Goal: Task Accomplishment & Management: Complete application form

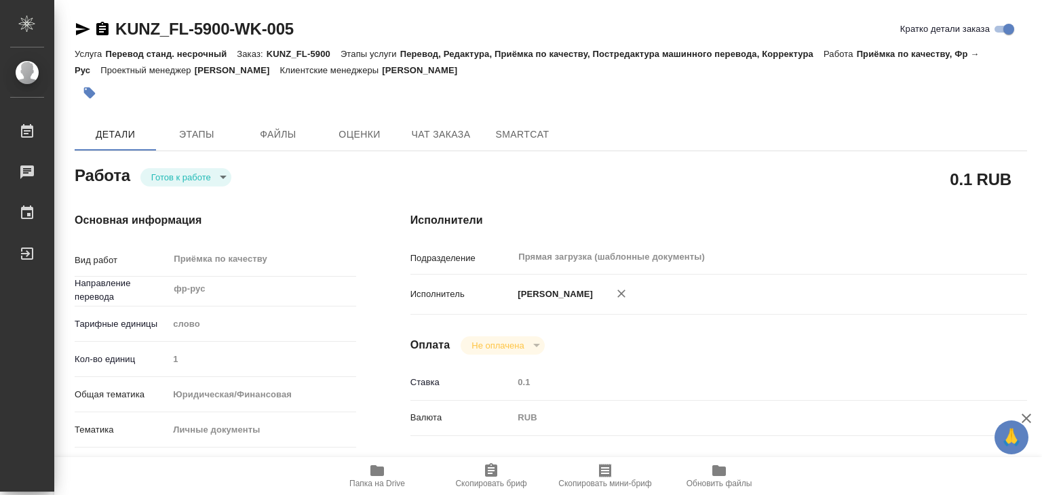
scroll to position [8, 0]
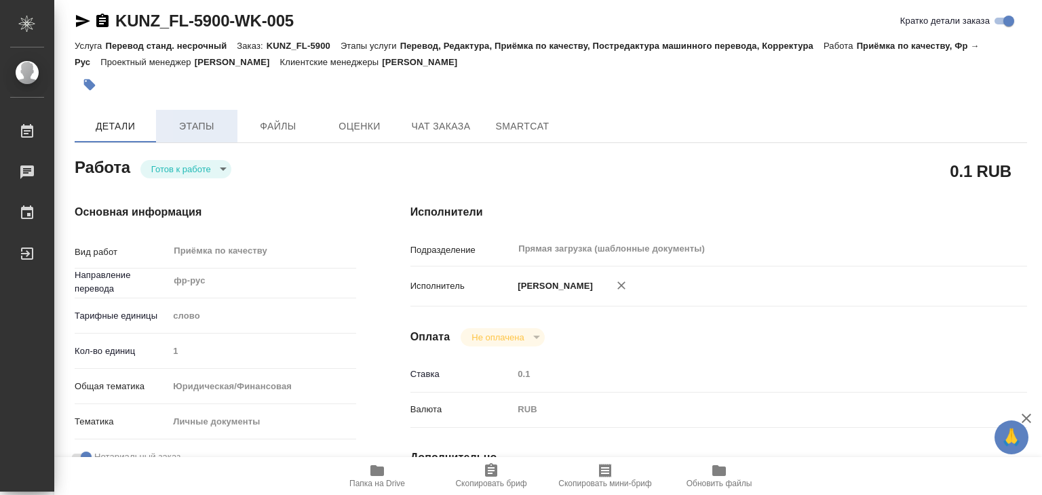
click at [201, 118] on span "Этапы" at bounding box center [196, 126] width 65 height 17
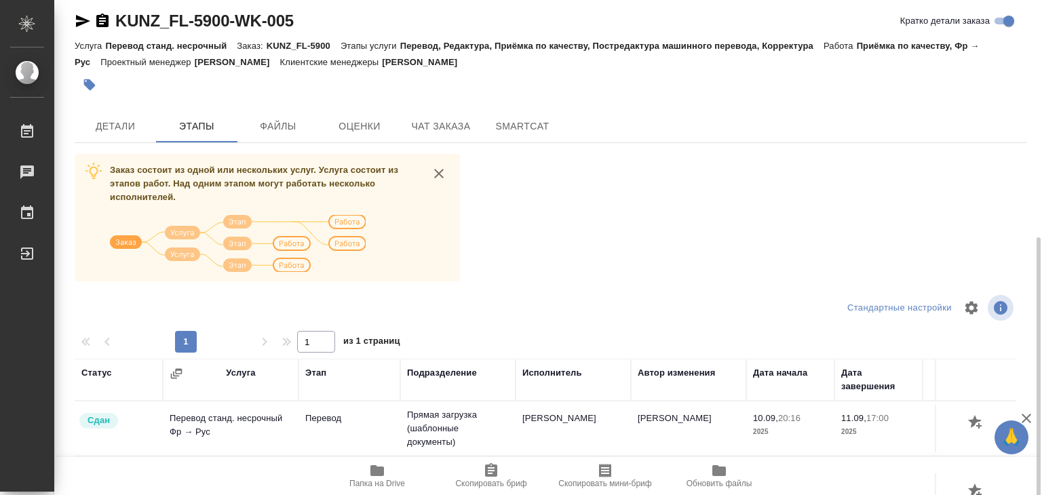
scroll to position [212, 0]
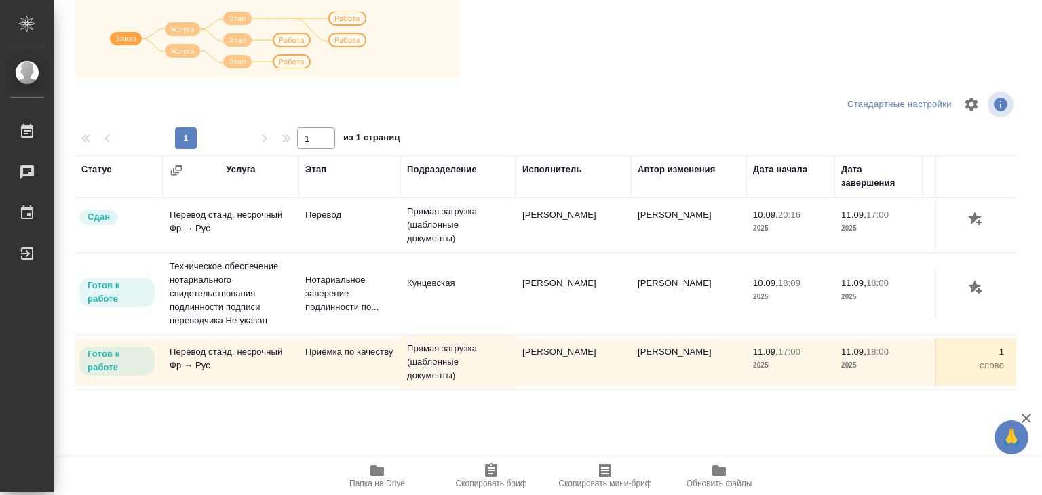
click at [375, 477] on icon "button" at bounding box center [377, 470] width 16 height 16
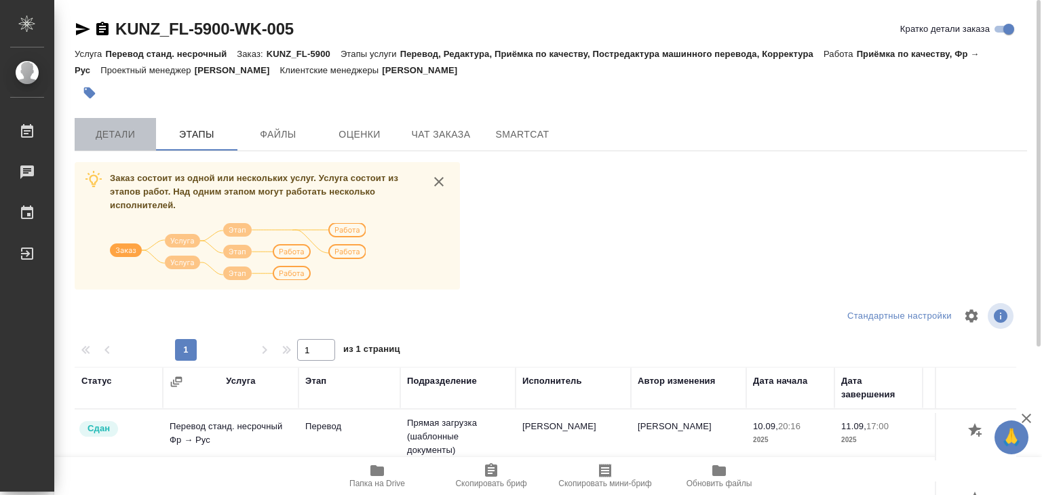
click at [134, 136] on span "Детали" at bounding box center [115, 134] width 65 height 17
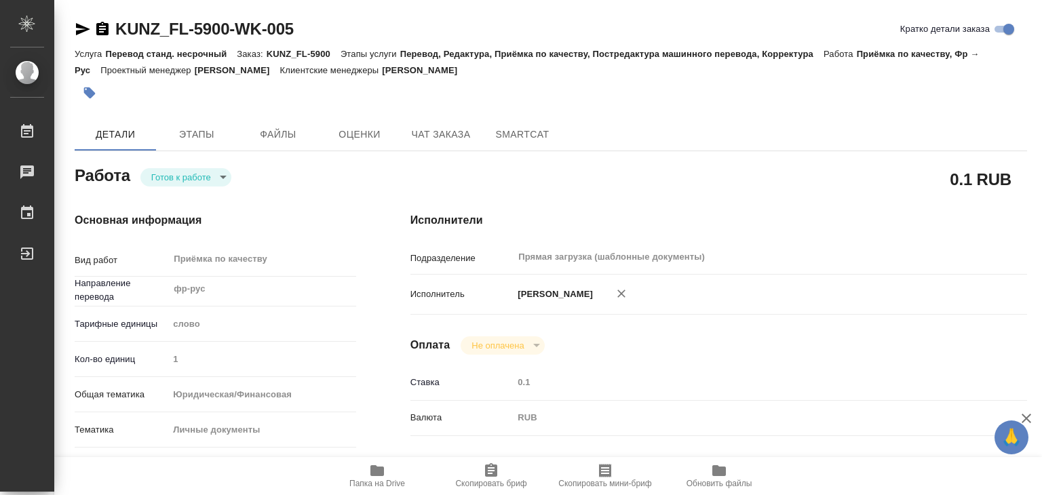
type textarea "x"
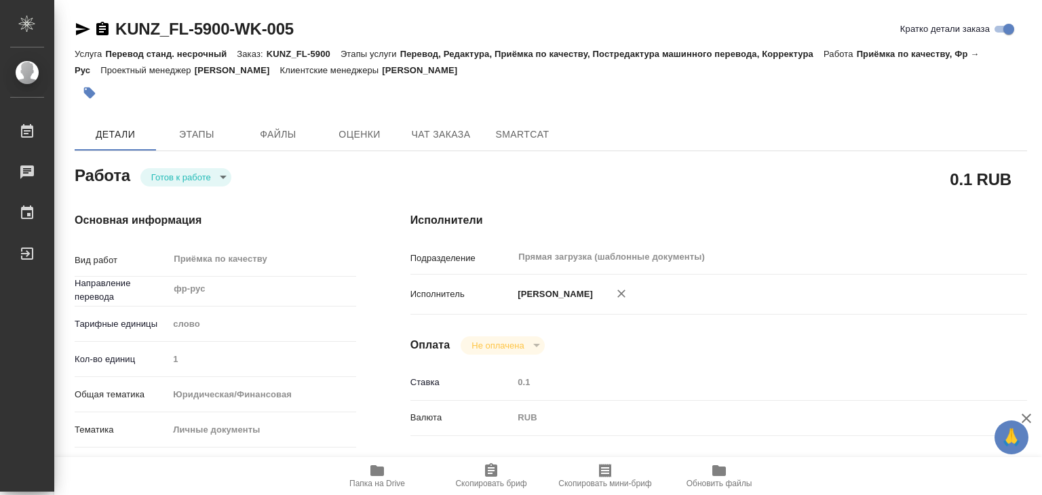
type textarea "x"
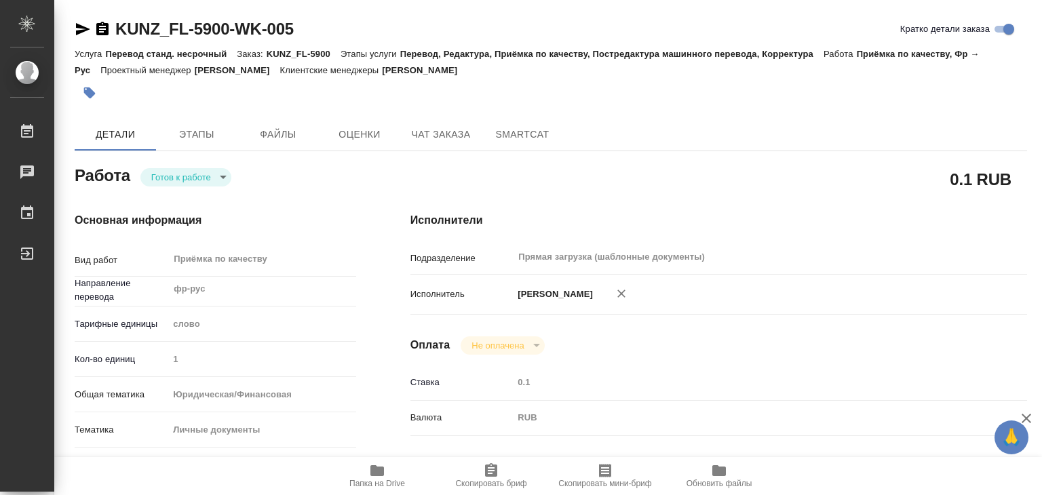
click at [187, 182] on body "🙏 .cls-1 fill:#fff; AWATERA Alilekova Valeriya Работы 0 Чаты График Выйти KUNZ_…" at bounding box center [521, 247] width 1042 height 495
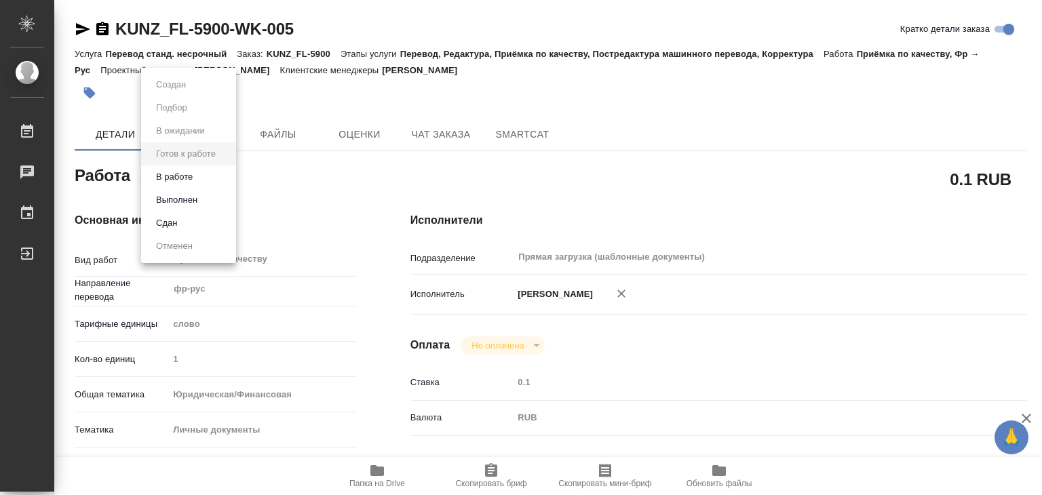
type textarea "x"
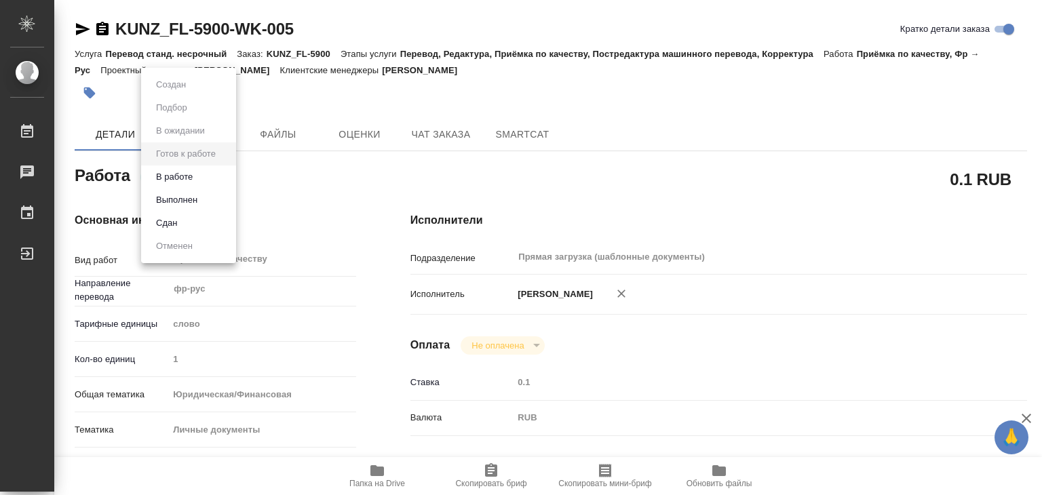
click at [191, 184] on button "В работе" at bounding box center [174, 177] width 45 height 15
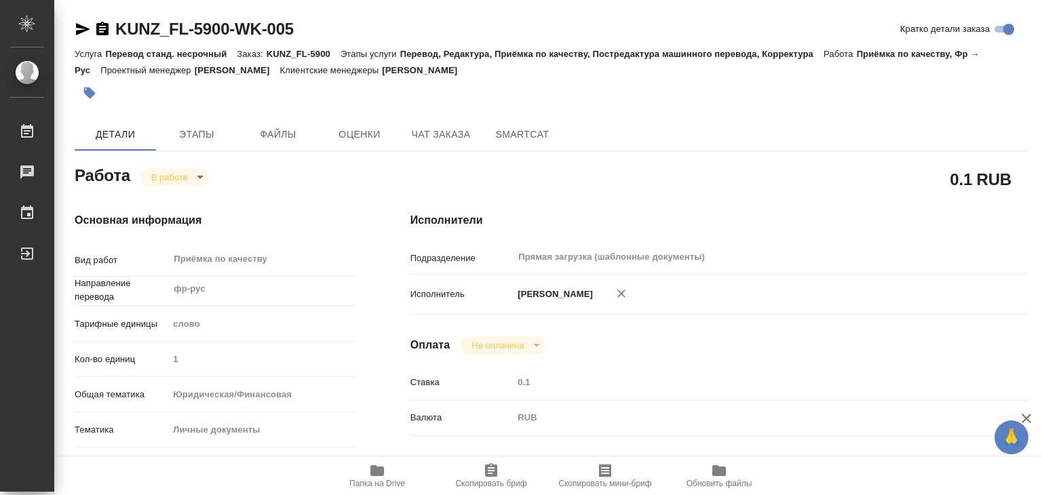
type textarea "x"
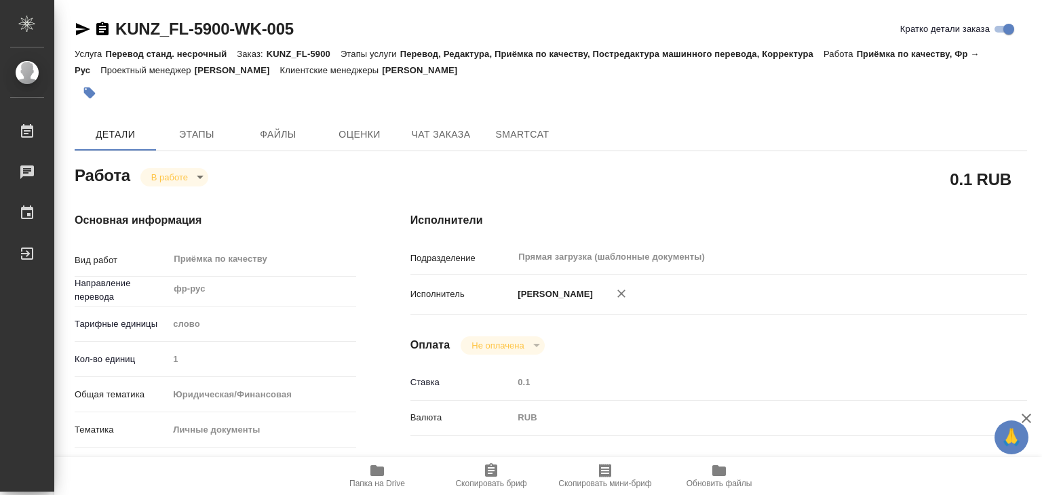
click at [87, 93] on icon "button" at bounding box center [90, 93] width 12 height 12
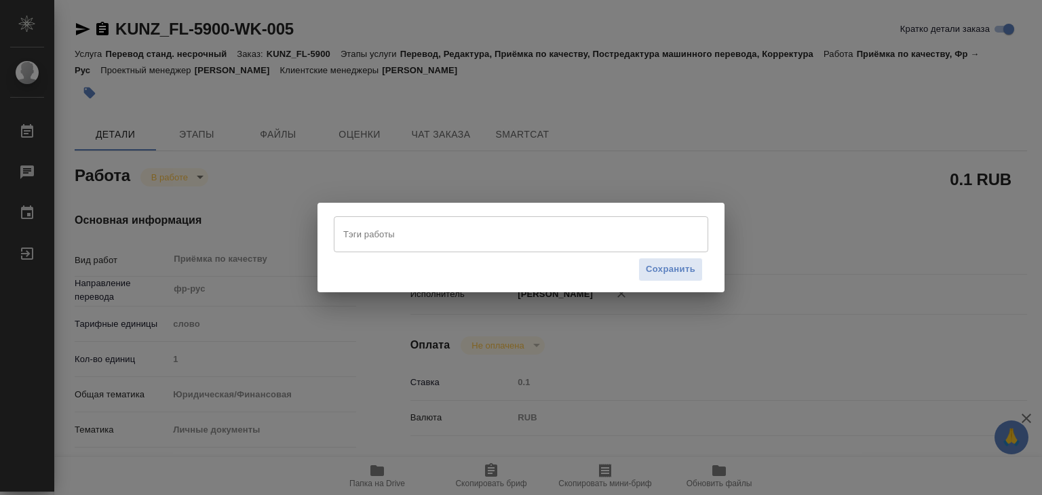
click at [430, 233] on input "Тэги работы" at bounding box center [508, 233] width 336 height 23
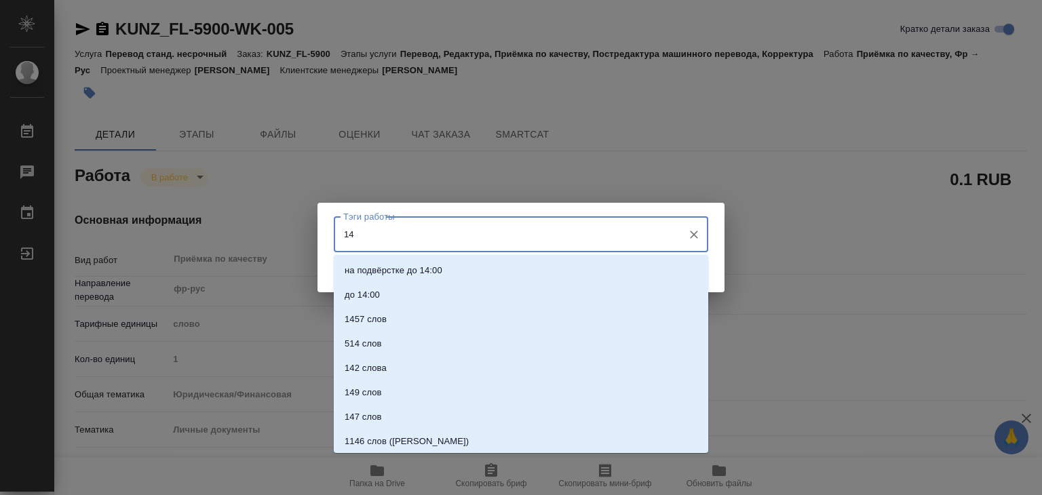
type input "144"
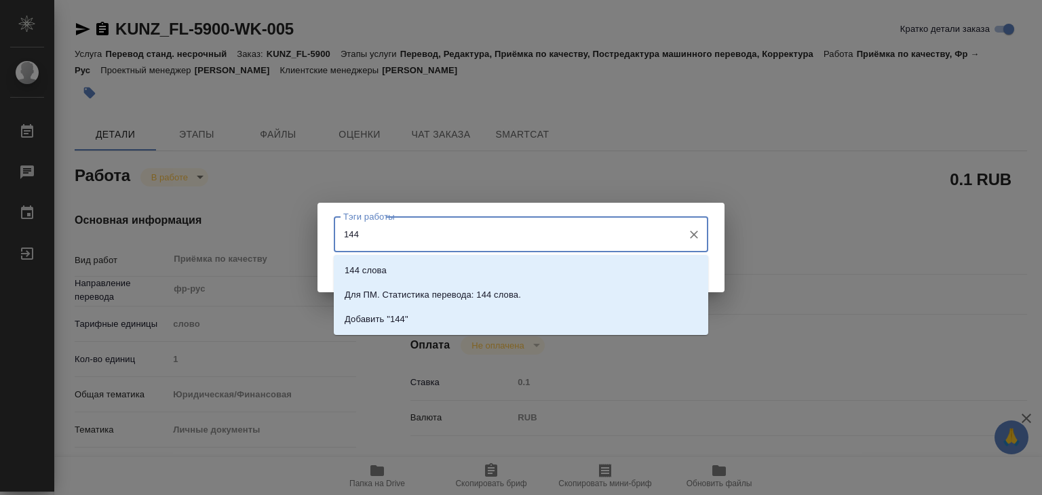
click at [414, 262] on li "144 слова" at bounding box center [521, 270] width 374 height 24
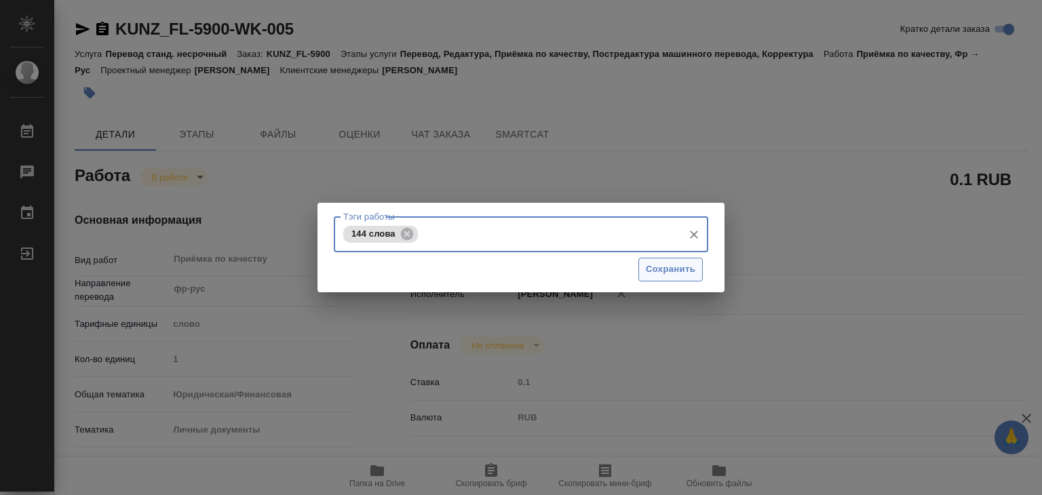
click at [692, 274] on span "Сохранить" at bounding box center [670, 270] width 49 height 16
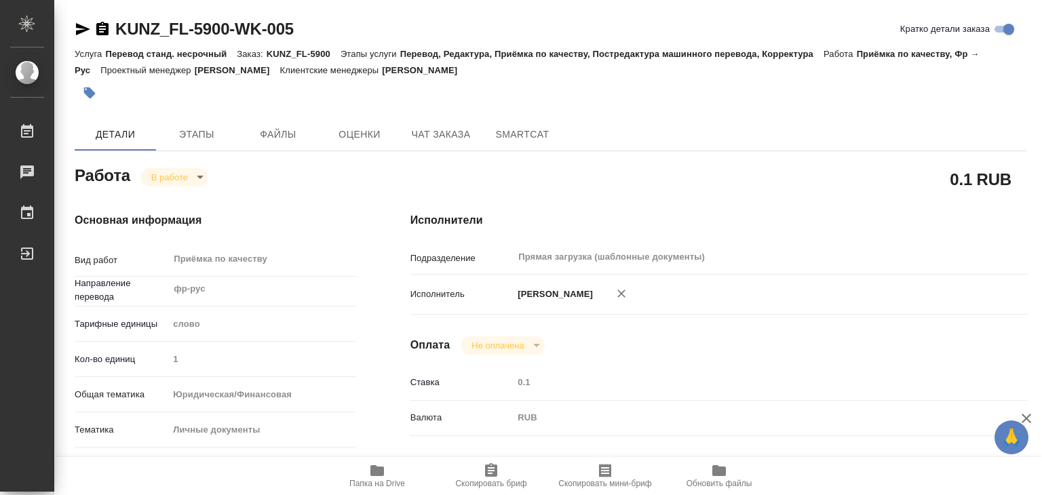
type input "inProgress"
type textarea "Приёмка по качеству"
type textarea "x"
type input "фр-рус"
type input "5a8b1489cc6b4906c91bfd90"
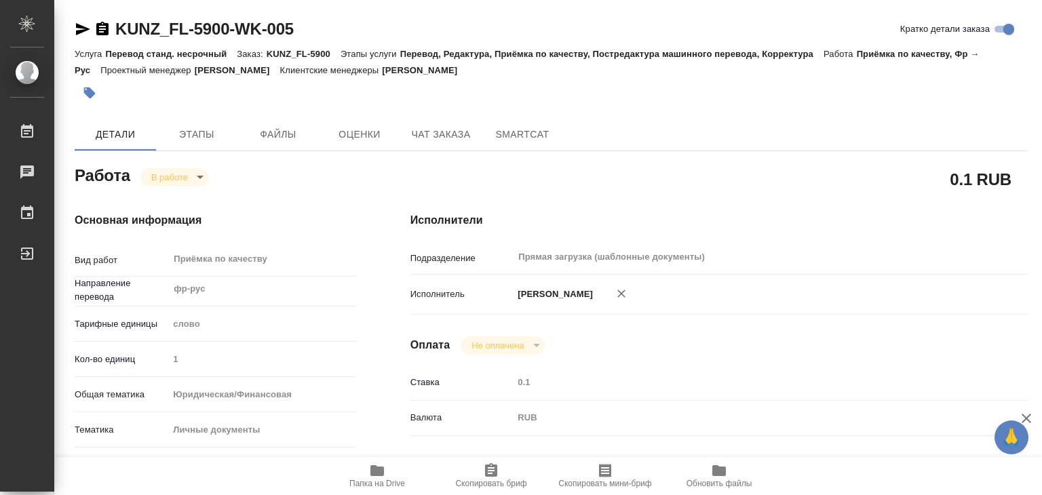
type input "1"
type input "yr-fn"
type input "5a8b8b956a9677013d343cfe"
checkbox input "true"
type input "11.09.2025 17:00"
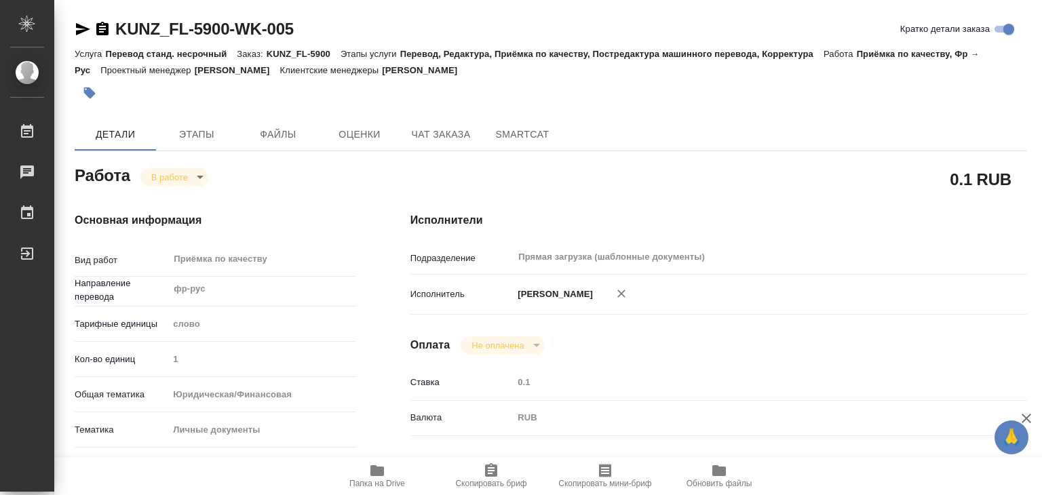
type input "11.09.2025 17:22"
type input "11.09.2025 18:00"
type input "Прямая загрузка (шаблонные документы)"
type input "notPayed"
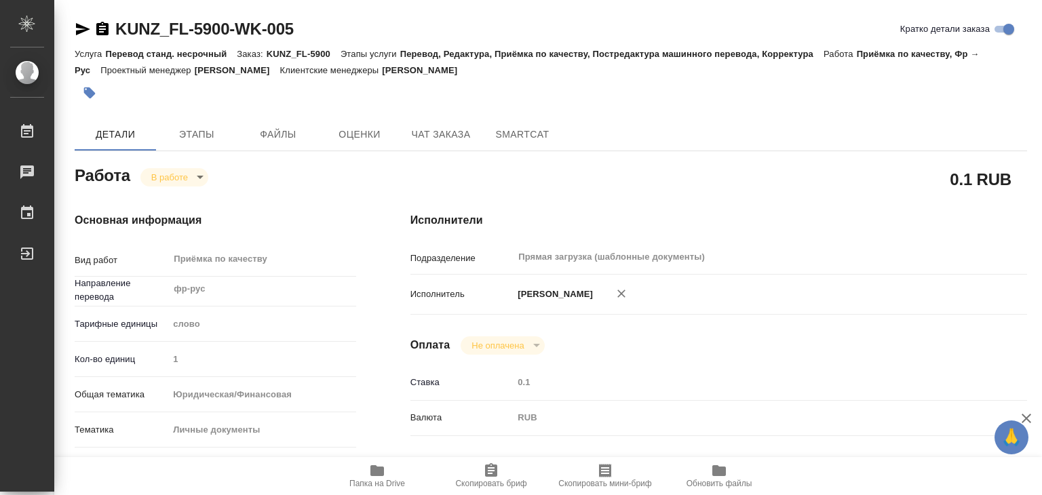
type input "0.1"
type input "RUB"
type input "[PERSON_NAME]"
type textarea "x"
type textarea "/Clients/FL_KUNZ/Orders/KUNZ_FL-5900/Corrected/KUNZ_FL-5900-WK-005"
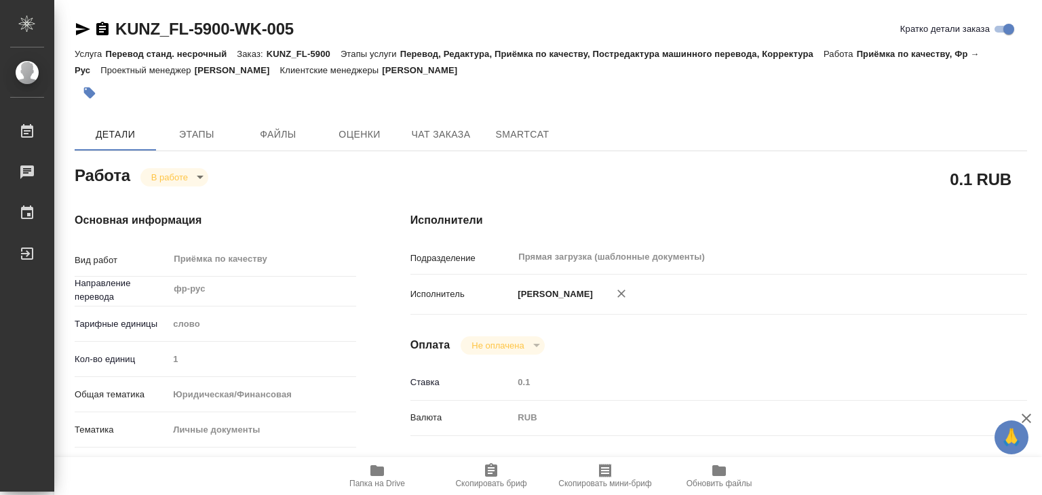
type textarea "x"
type input "KUNZ_FL-5900"
type input "Перевод станд. несрочный"
type input "Перевод, Редактура, Приёмка по качеству, Постредактура машинного перевода, Корр…"
type input "[PERSON_NAME]"
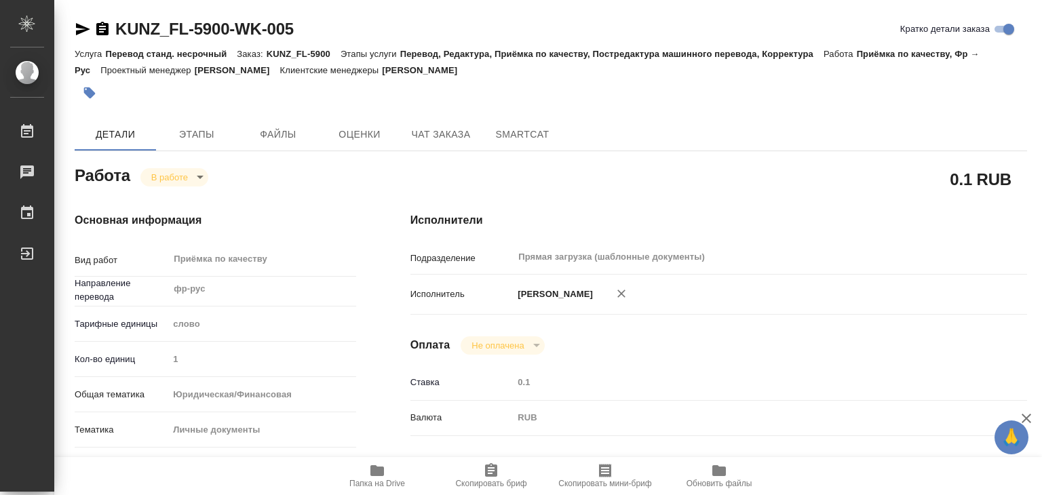
type input "/Clients/FL_KUNZ/Orders/KUNZ_FL-5900"
type textarea "x"
type textarea "пасп. [GEOGRAPHIC_DATA], под нот. (фр-рус)"
type textarea "x"
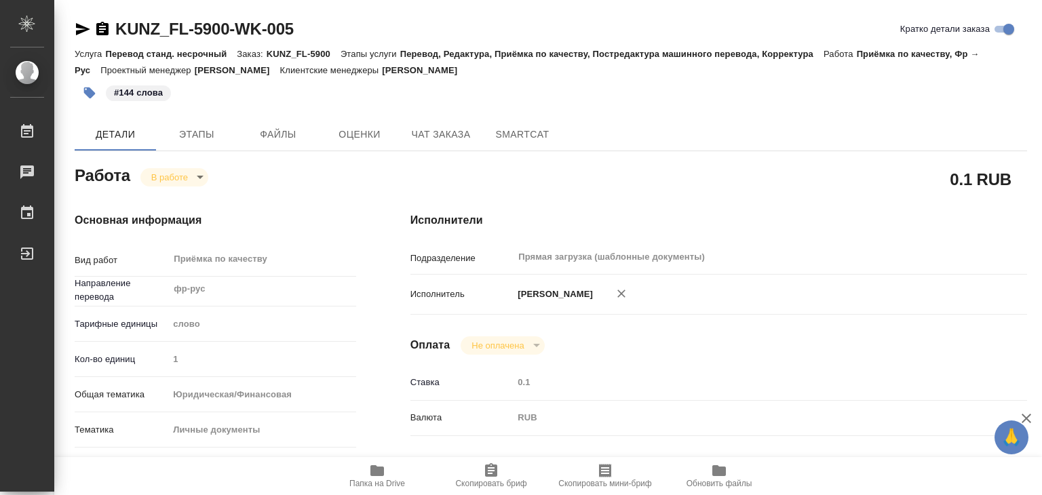
type textarea "x"
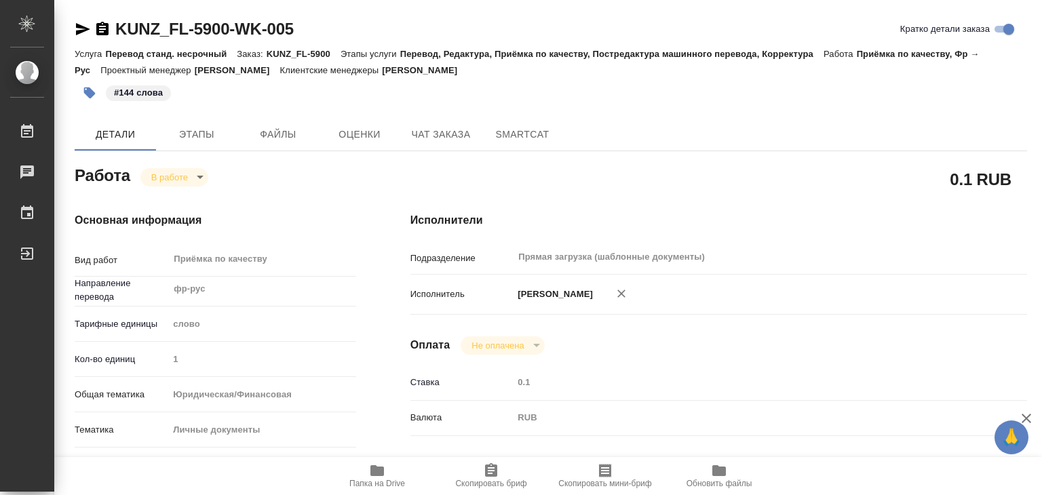
type textarea "x"
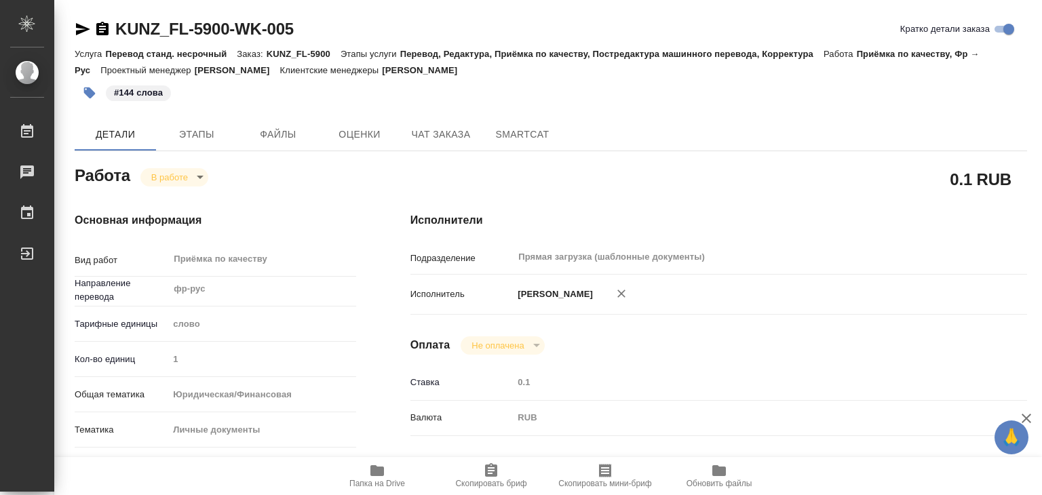
type textarea "x"
drag, startPoint x: 475, startPoint y: 68, endPoint x: 435, endPoint y: 70, distance: 39.4
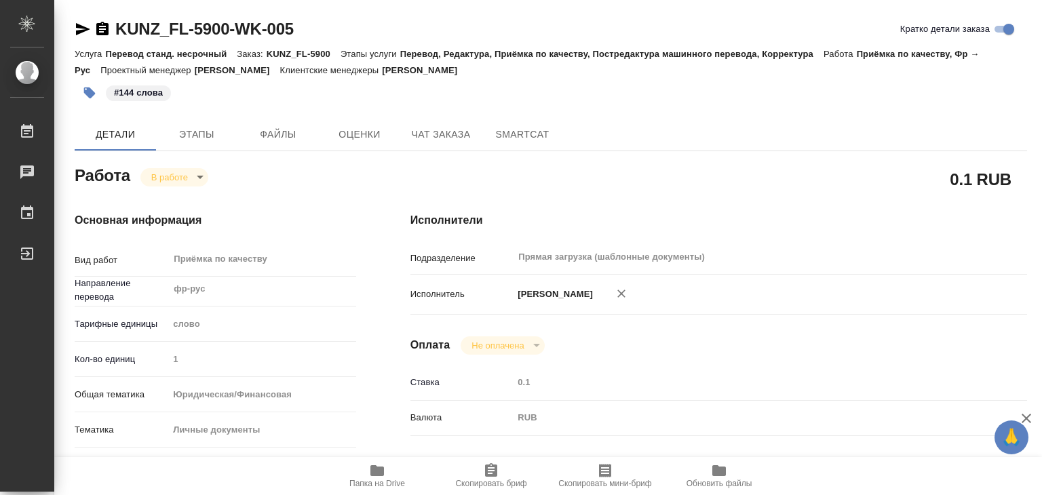
click at [435, 70] on div "Услуга Перевод станд. несрочный Заказ: KUNZ_FL-5900 Этапы услуги Перевод, Редак…" at bounding box center [551, 61] width 952 height 33
copy p "[PERSON_NAME]"
drag, startPoint x: 105, startPoint y: 15, endPoint x: 233, endPoint y: 32, distance: 129.3
copy link "KUNZ_FL-5900"
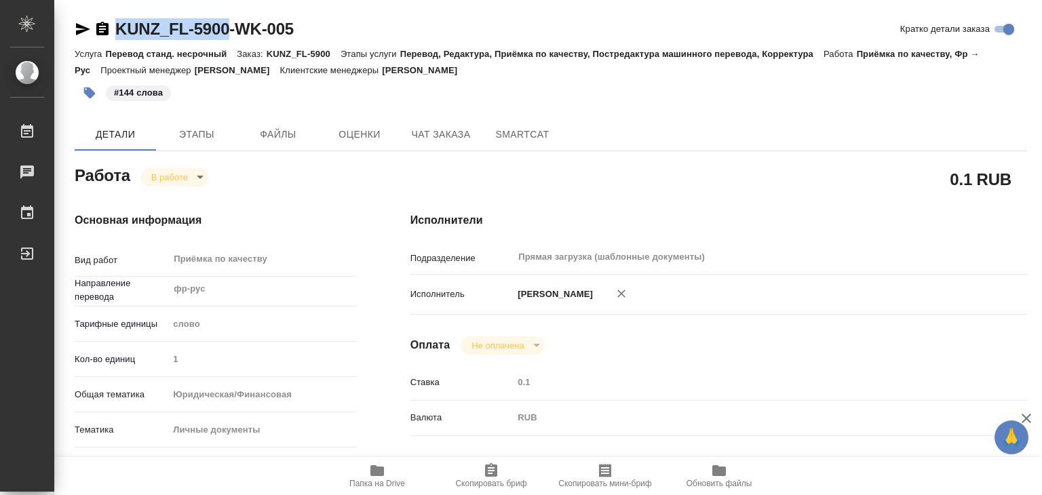
click at [189, 174] on body "🙏 .cls-1 fill:#fff; AWATERA Alilekova Valeriya Работы 0 Чаты График Выйти KUNZ_…" at bounding box center [521, 247] width 1042 height 495
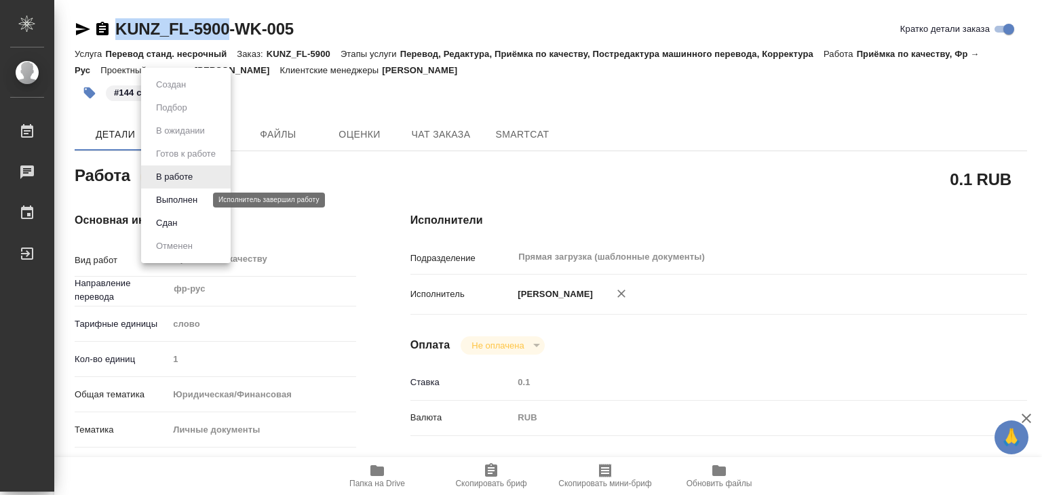
click at [197, 201] on button "Выполнен" at bounding box center [176, 200] width 49 height 15
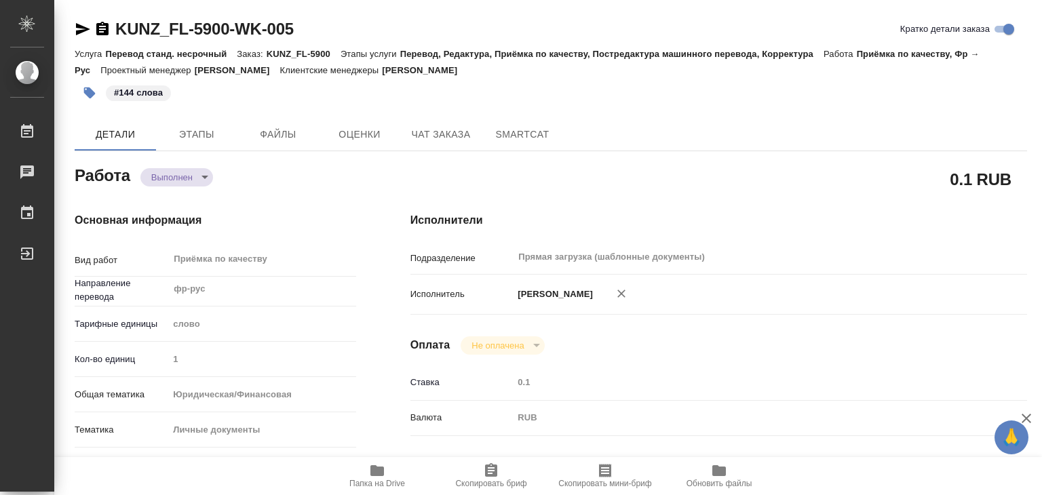
type textarea "x"
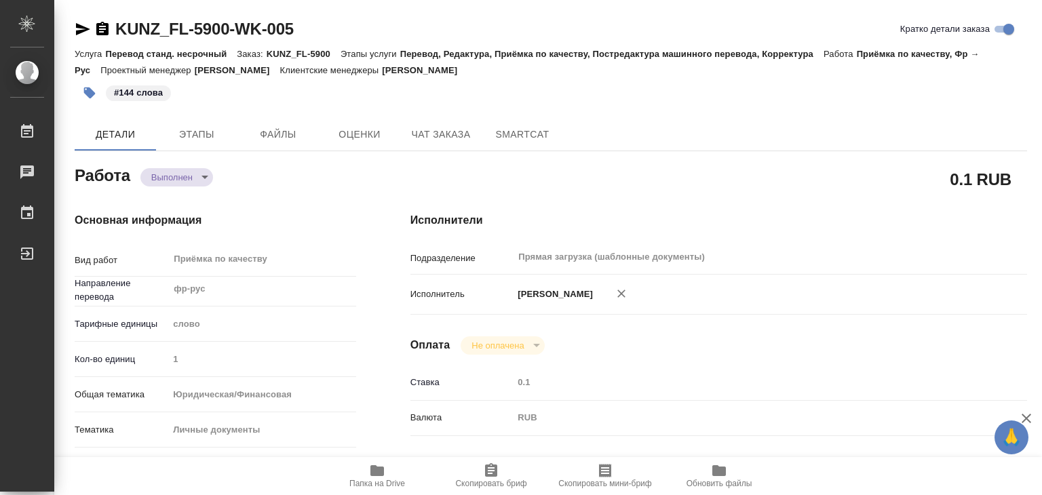
type textarea "x"
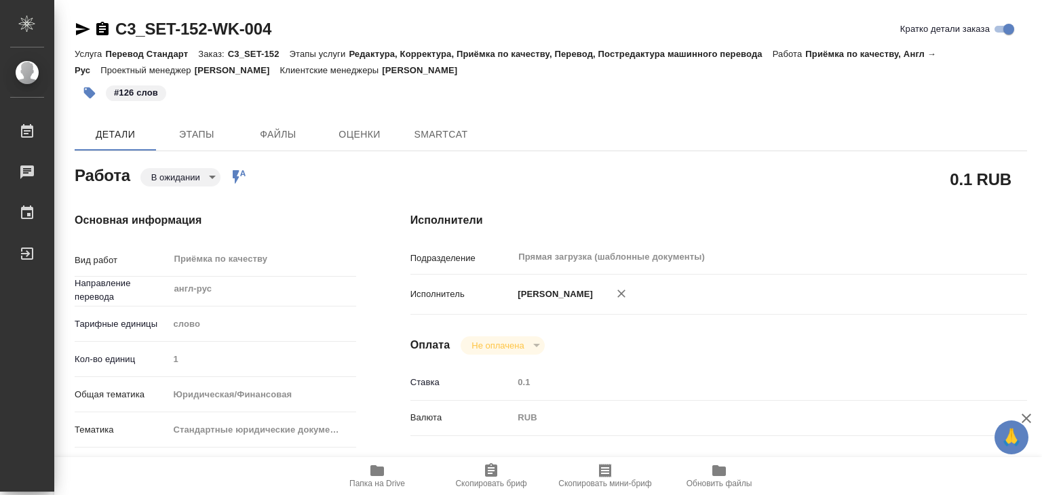
type textarea "x"
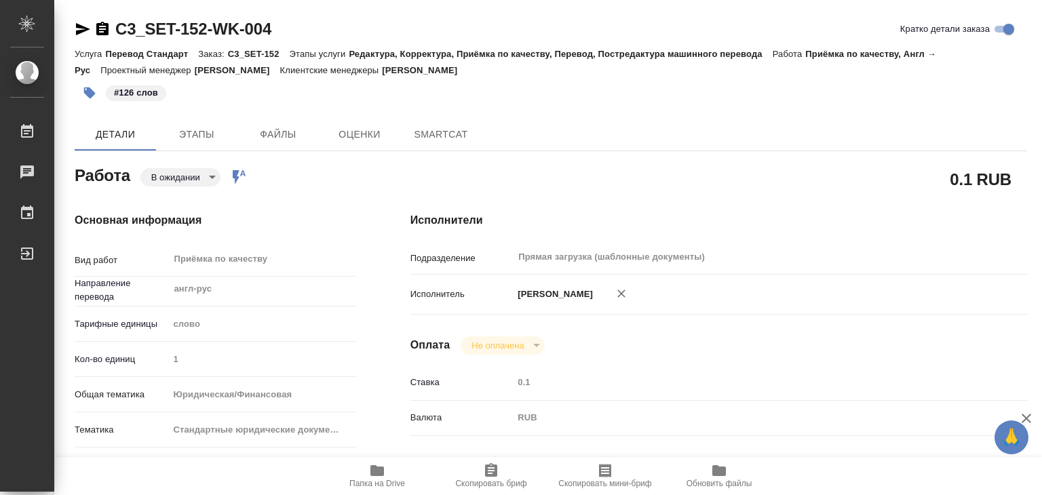
type textarea "x"
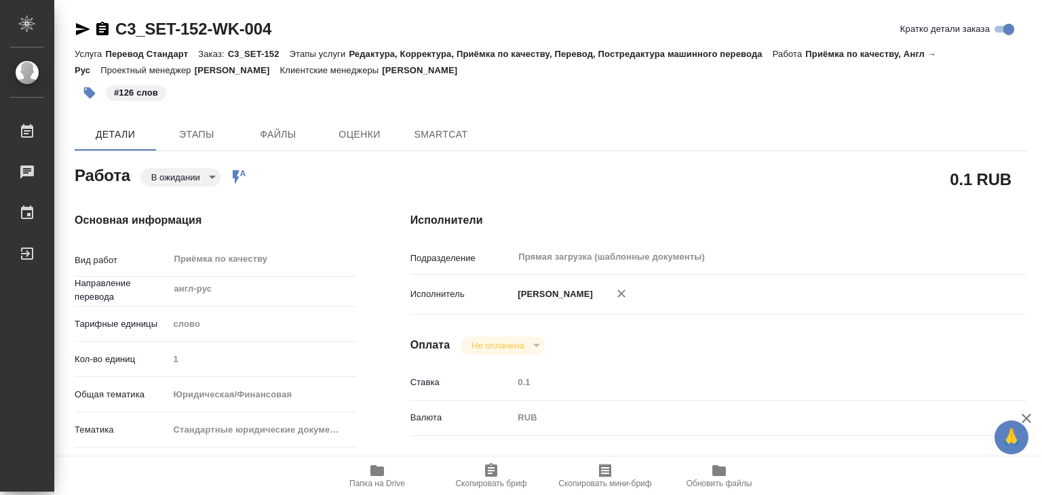
type textarea "x"
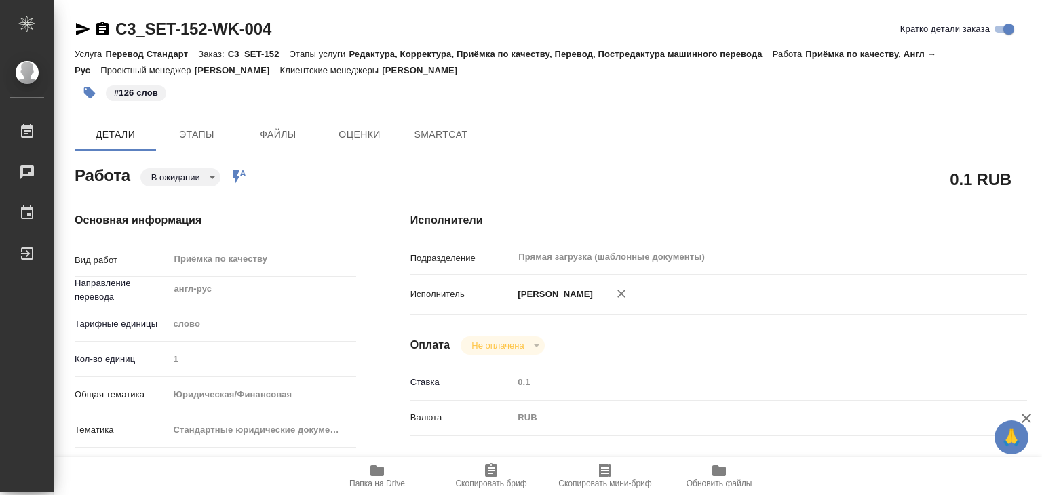
click at [184, 176] on body "🙏 .cls-1 fill:#fff; AWATERA Alilekova Valeriya Работы Чаты График Выйти C3_SET-…" at bounding box center [521, 247] width 1042 height 495
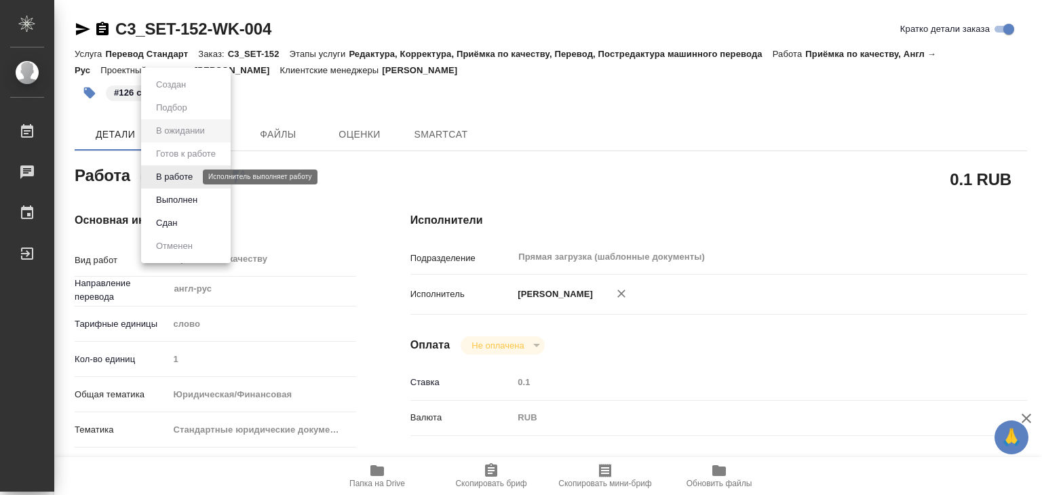
type textarea "x"
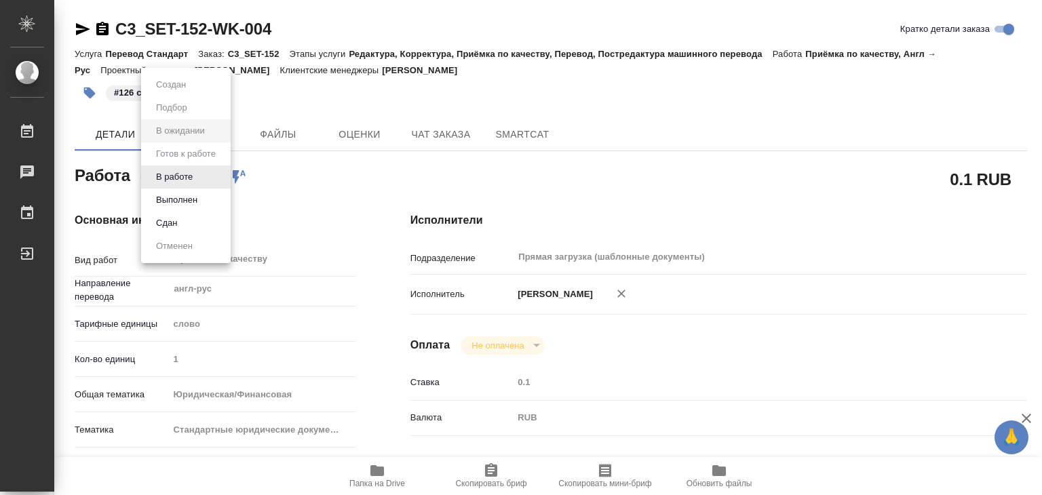
click at [208, 199] on li "Выполнен" at bounding box center [186, 200] width 90 height 23
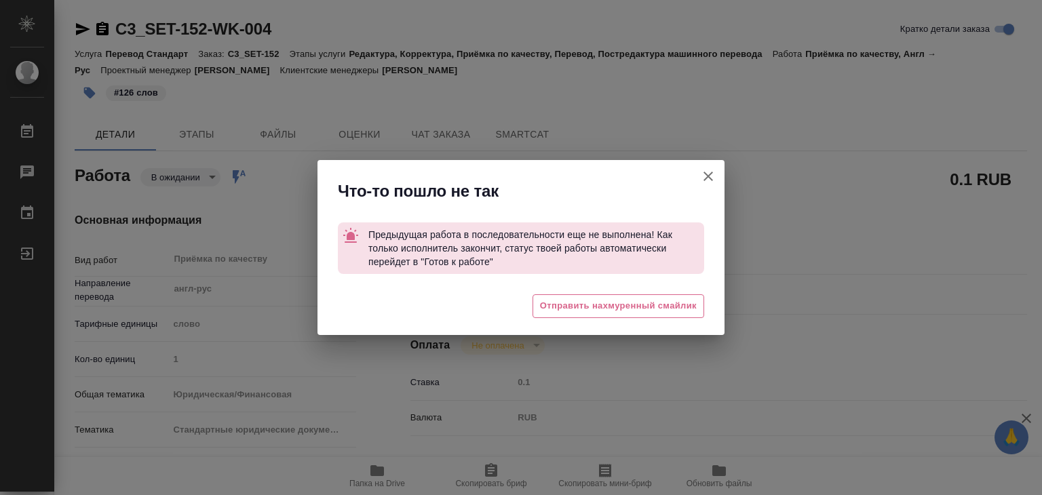
type textarea "x"
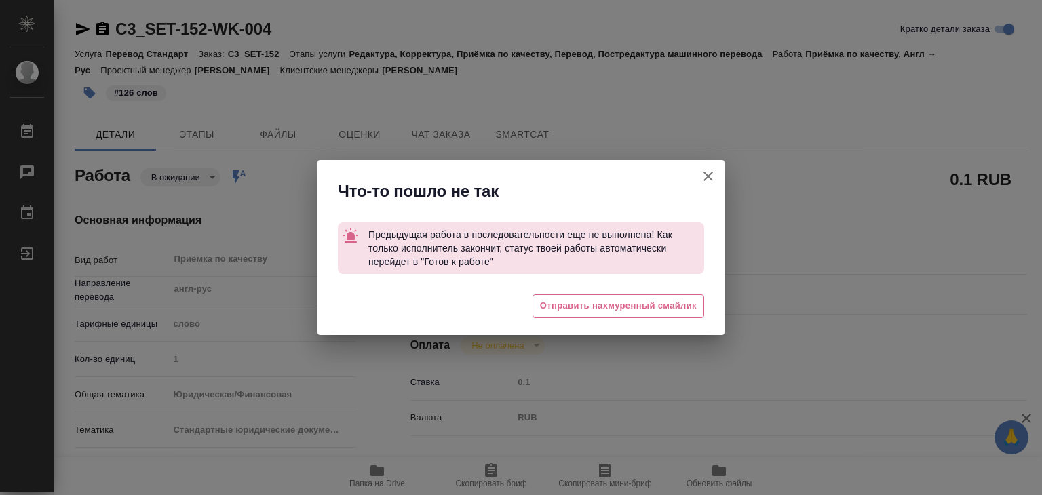
type textarea "x"
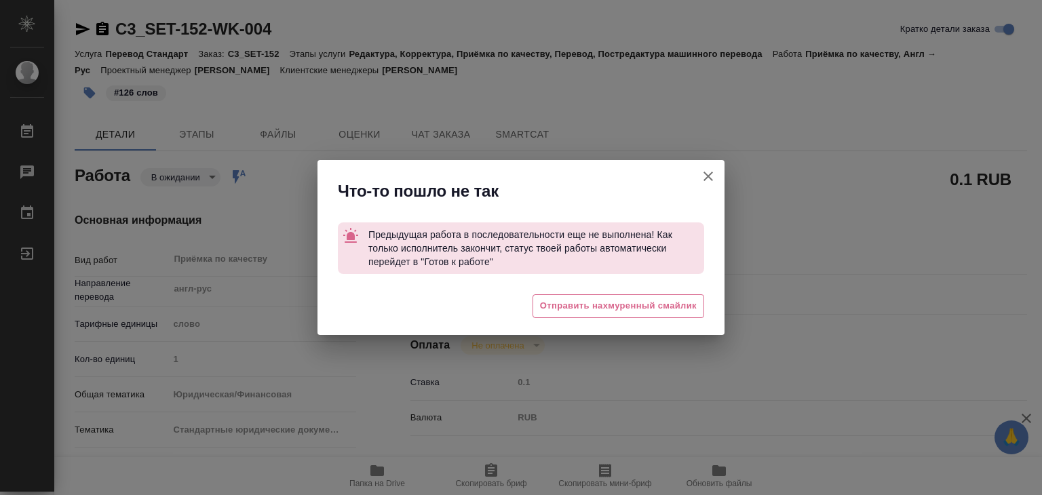
type textarea "x"
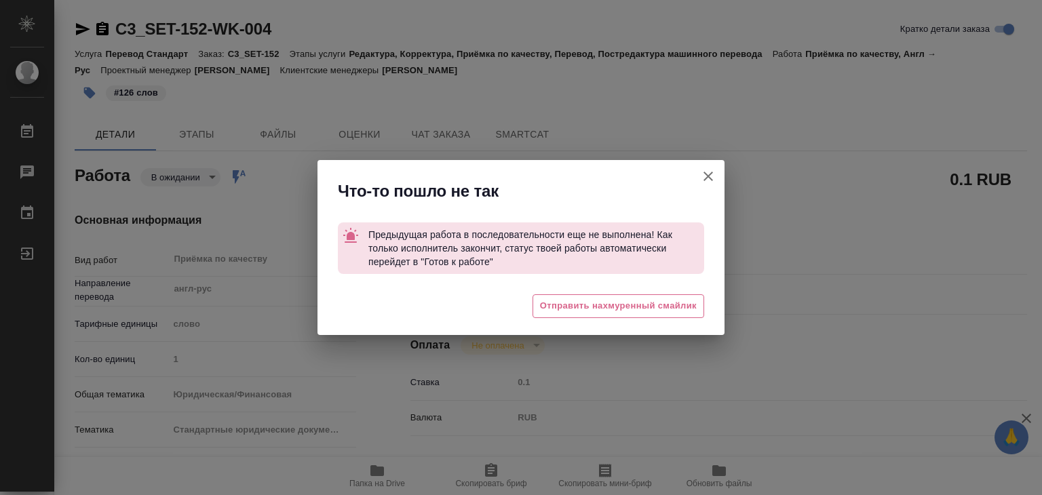
click at [713, 177] on icon "button" at bounding box center [708, 176] width 16 height 16
type textarea "x"
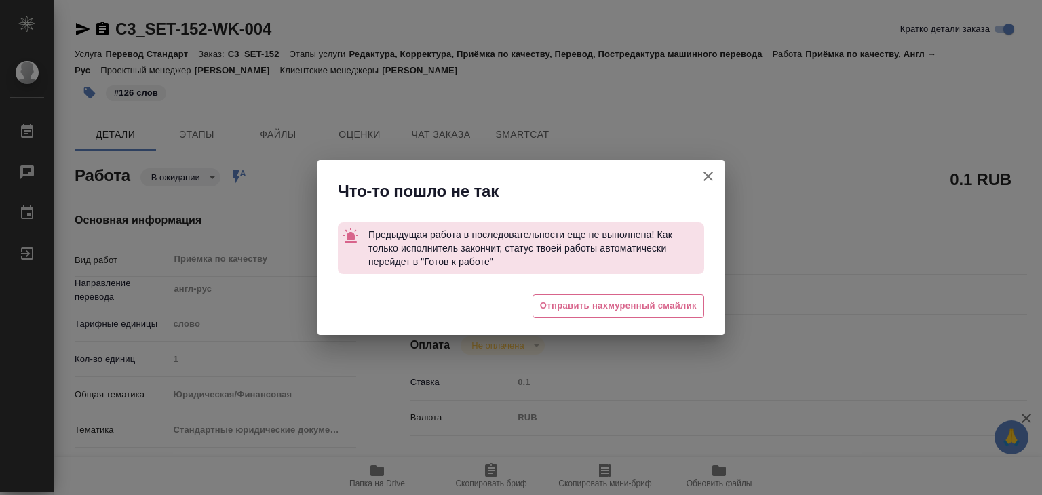
type textarea "x"
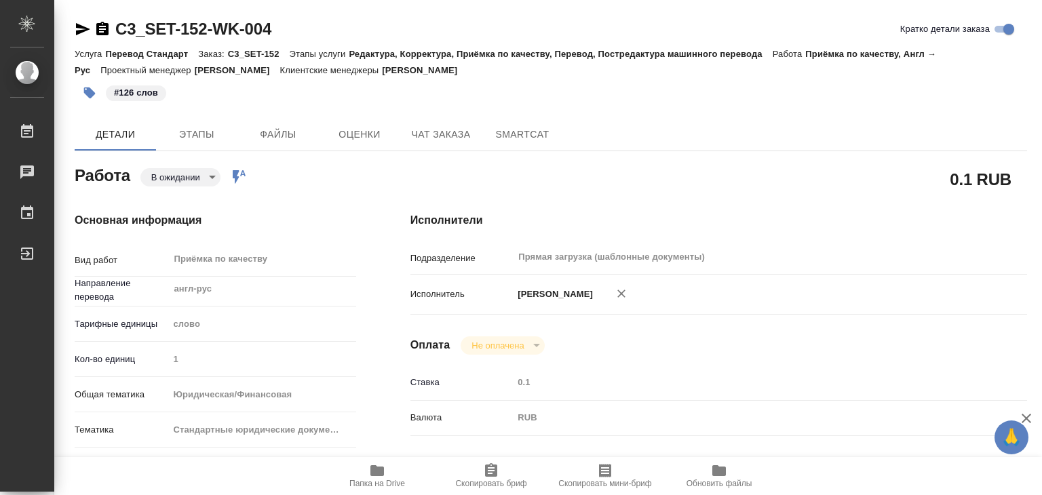
type textarea "x"
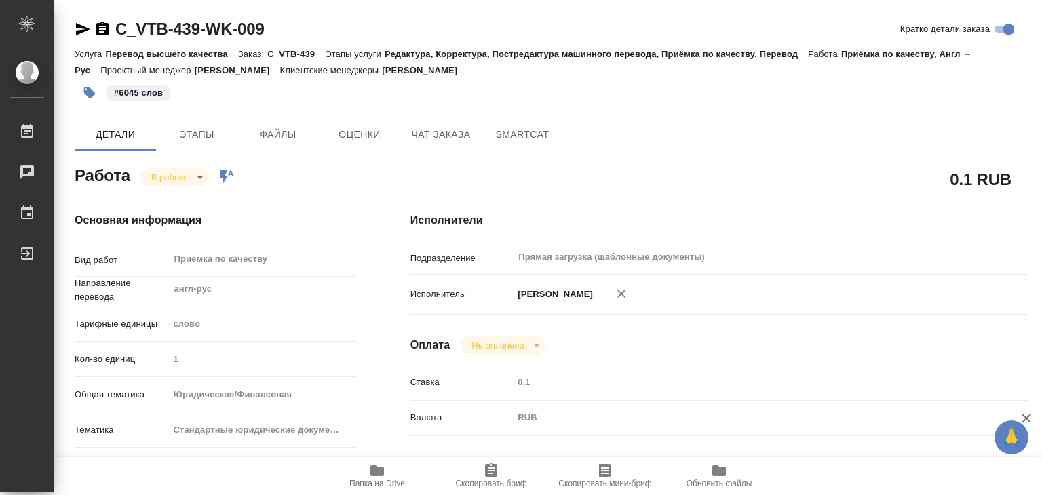
click at [161, 177] on body "🙏 .cls-1 fill:#fff; AWATERA Alilekova [PERSON_NAME] Работы 0 Чаты График Выйти …" at bounding box center [521, 247] width 1042 height 495
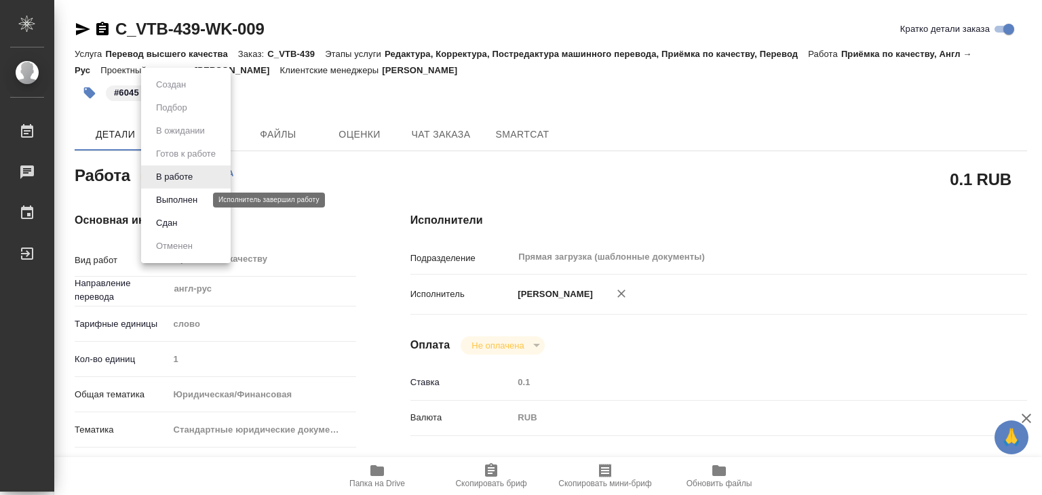
click at [175, 195] on button "Выполнен" at bounding box center [176, 200] width 49 height 15
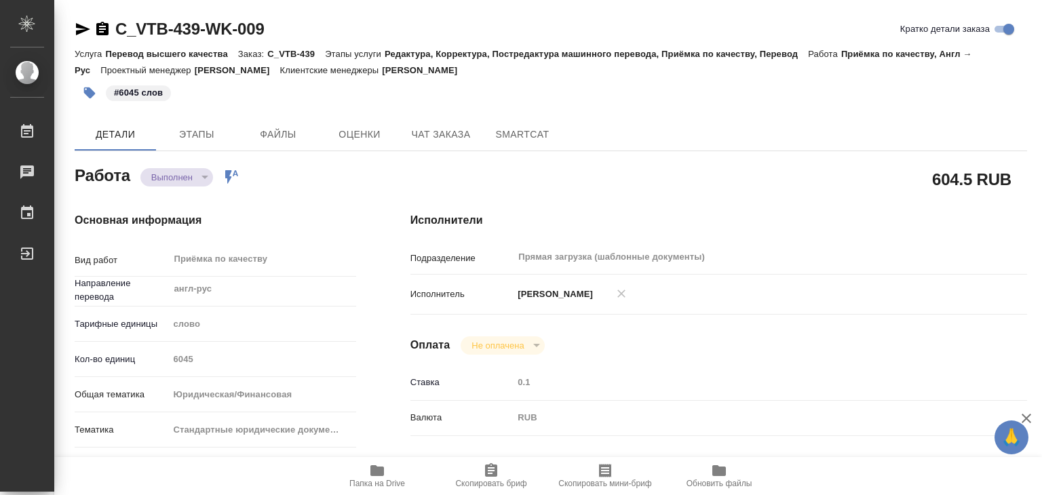
type textarea "x"
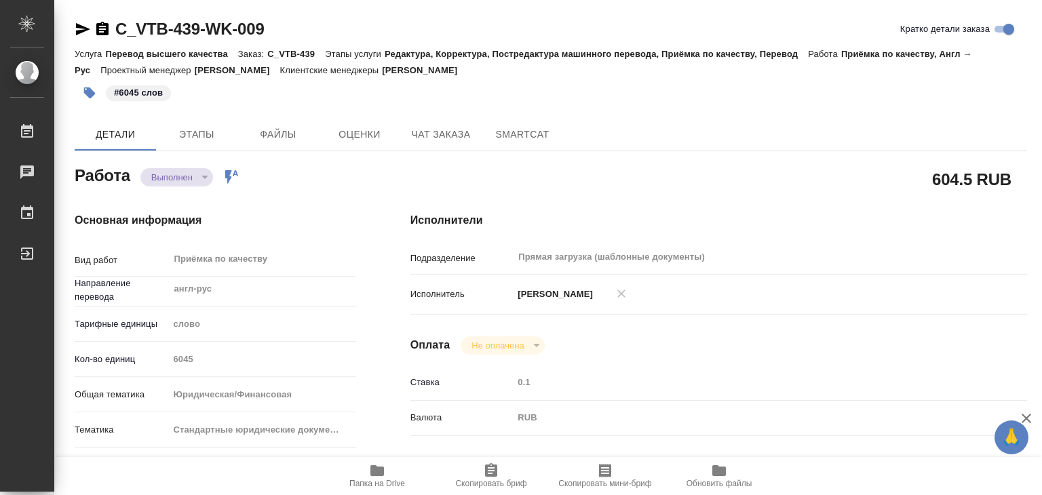
type textarea "x"
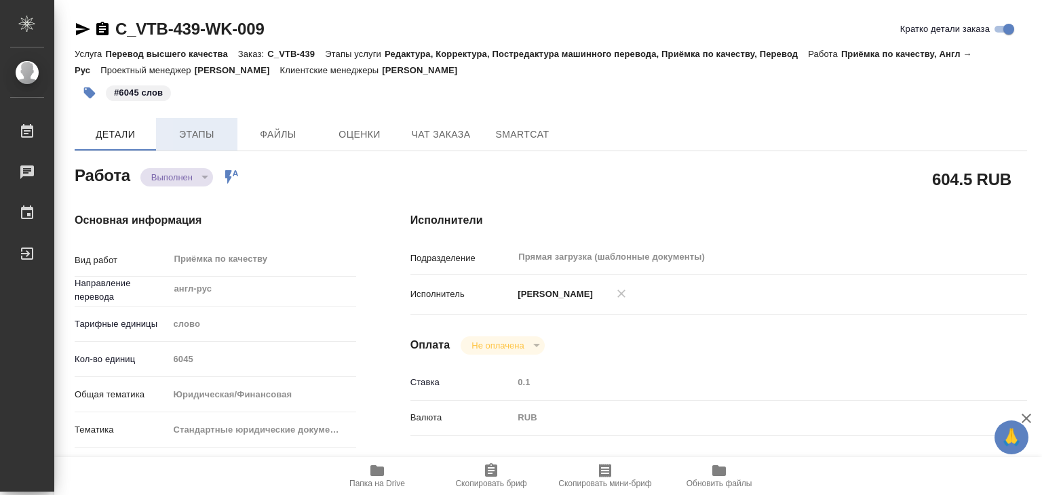
click at [199, 132] on span "Этапы" at bounding box center [196, 134] width 65 height 17
type textarea "x"
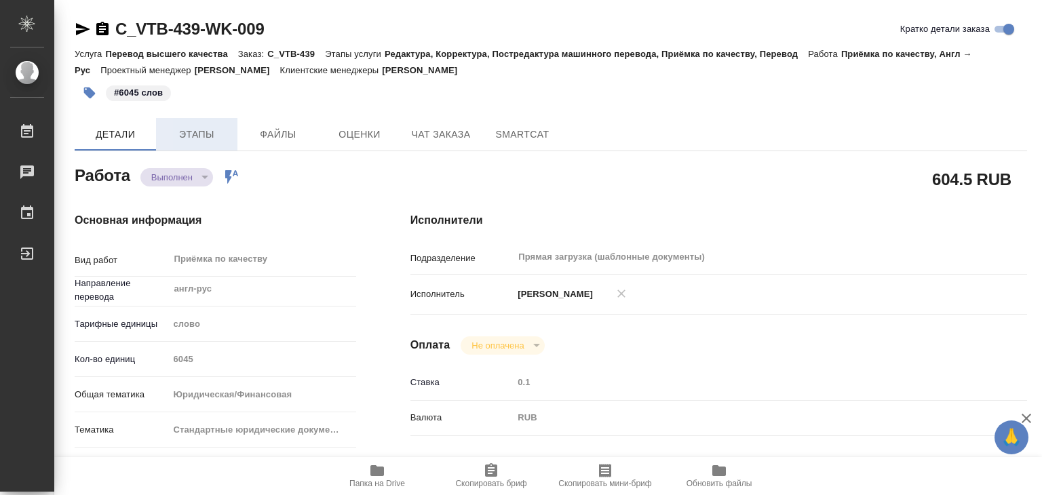
type textarea "x"
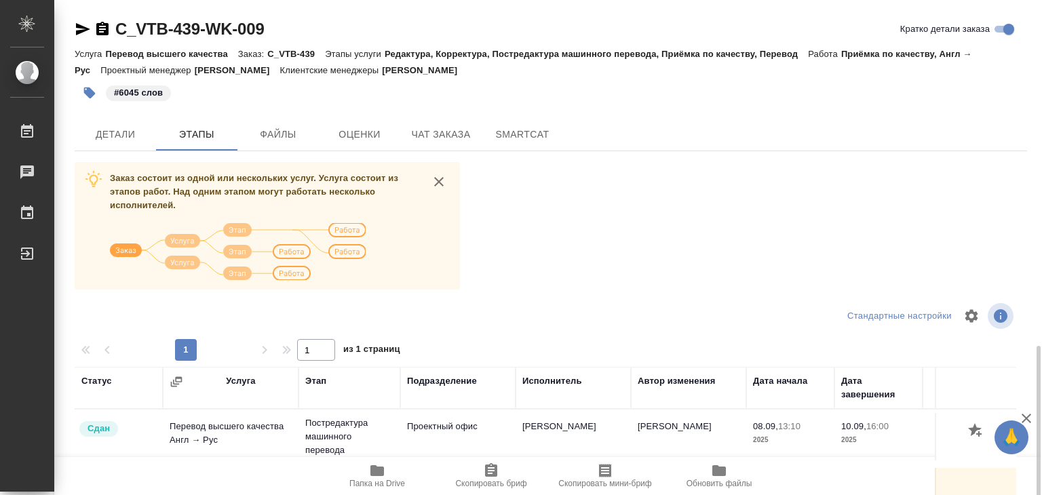
scroll to position [212, 0]
